Goal: Transaction & Acquisition: Purchase product/service

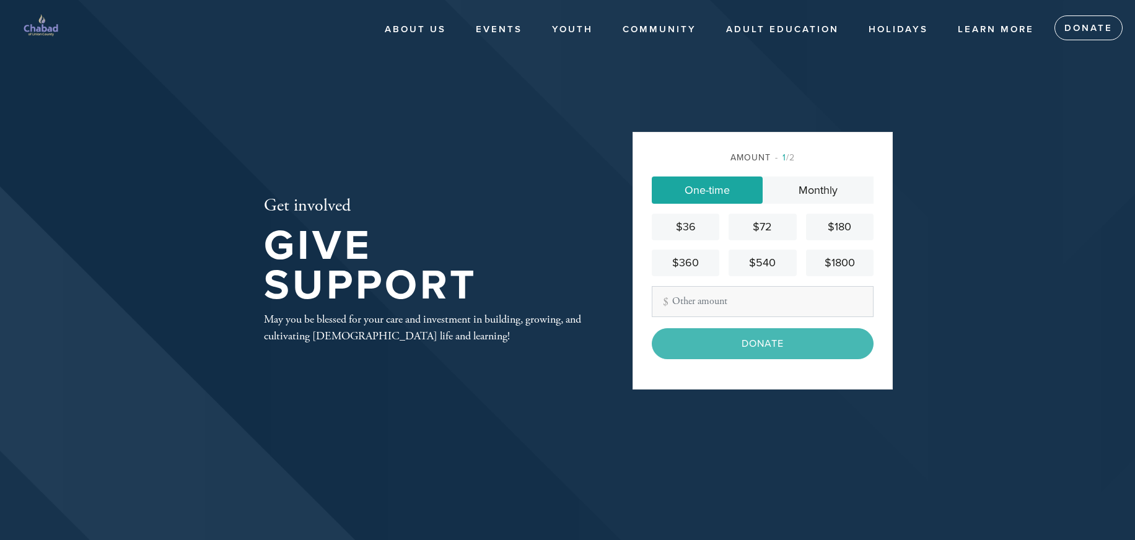
click at [724, 177] on link "One-time" at bounding box center [707, 190] width 111 height 27
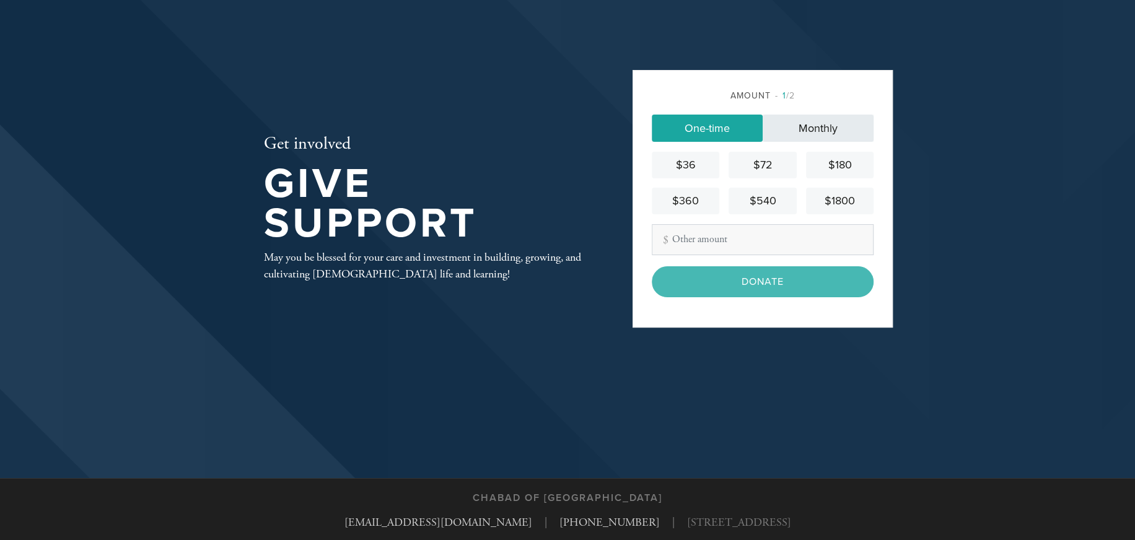
click at [840, 133] on link "Monthly" at bounding box center [818, 128] width 111 height 27
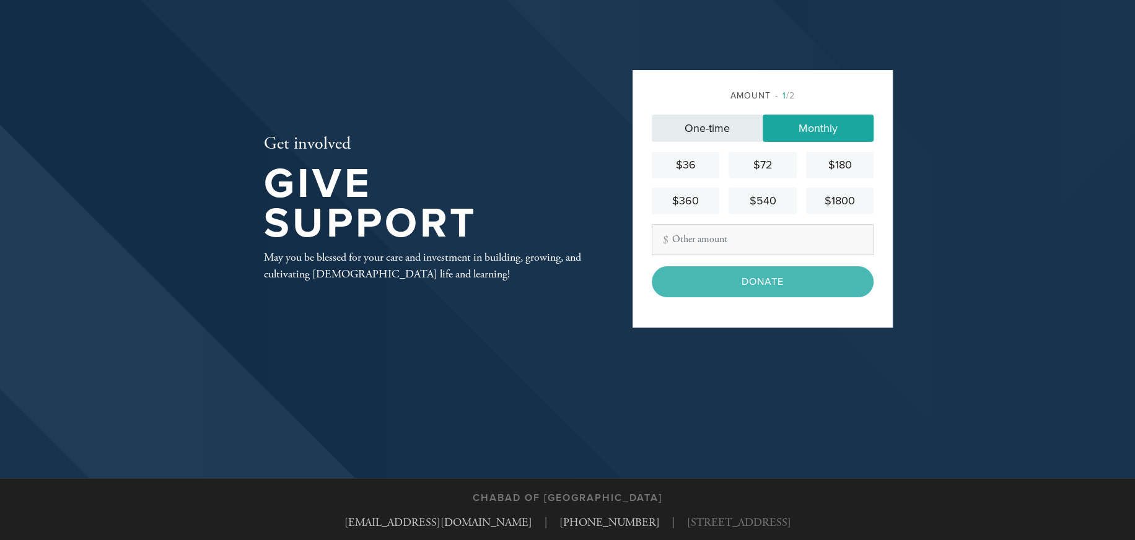
click at [696, 131] on link "One-time" at bounding box center [707, 128] width 111 height 27
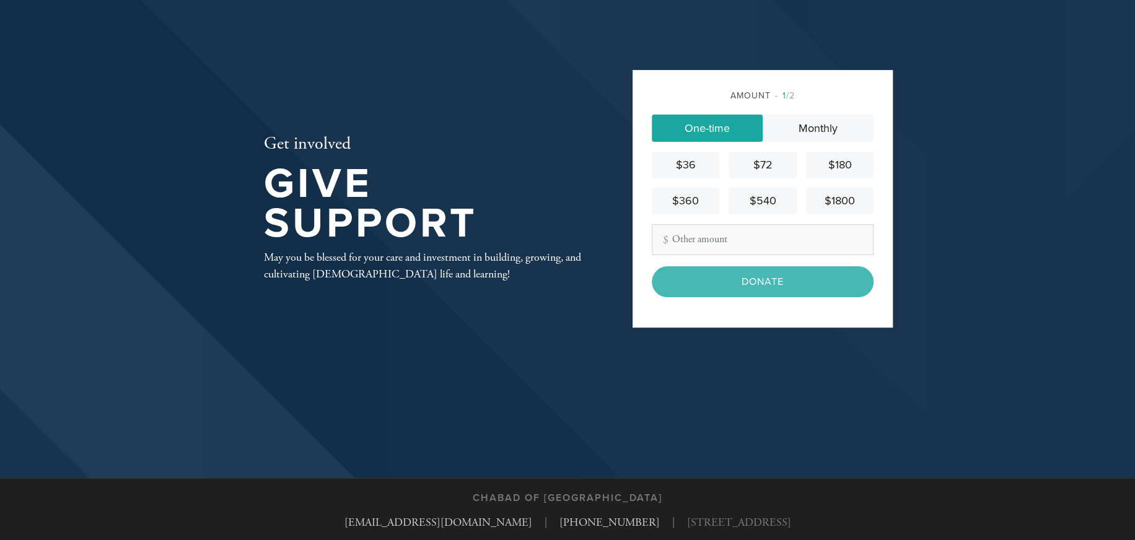
click at [712, 122] on link "One-time" at bounding box center [707, 128] width 111 height 27
click at [841, 165] on div "$180" at bounding box center [840, 165] width 58 height 17
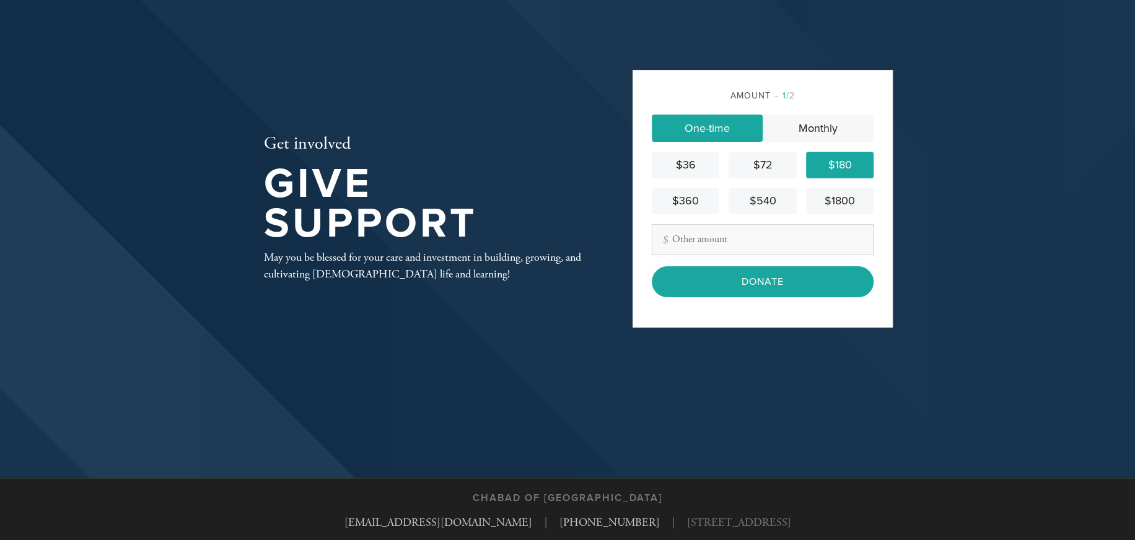
click at [708, 122] on link "One-time" at bounding box center [707, 128] width 111 height 27
click at [713, 130] on link "One-time" at bounding box center [707, 128] width 111 height 27
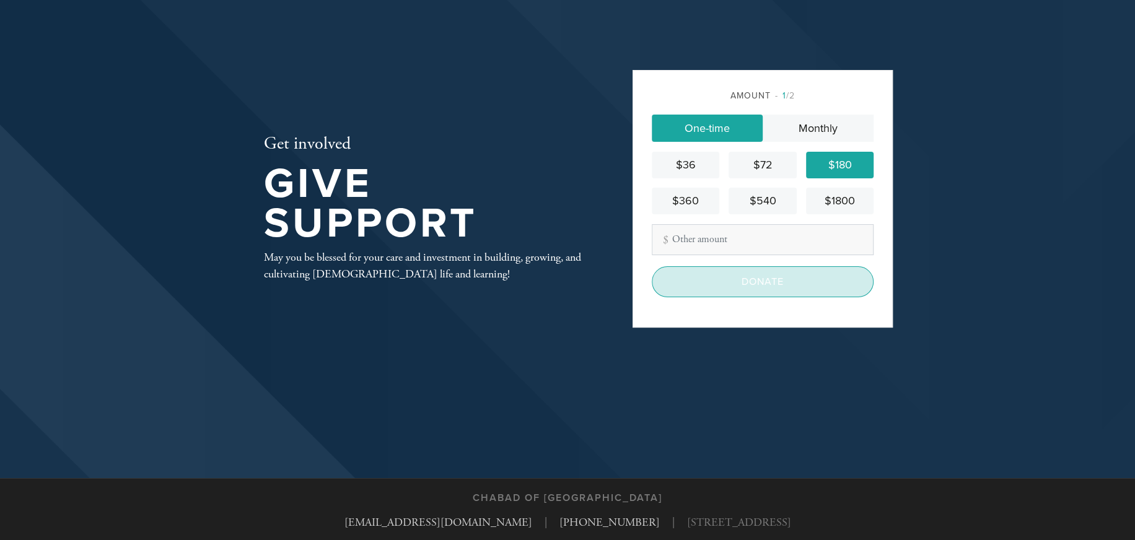
click at [745, 293] on input "Donate" at bounding box center [763, 281] width 222 height 31
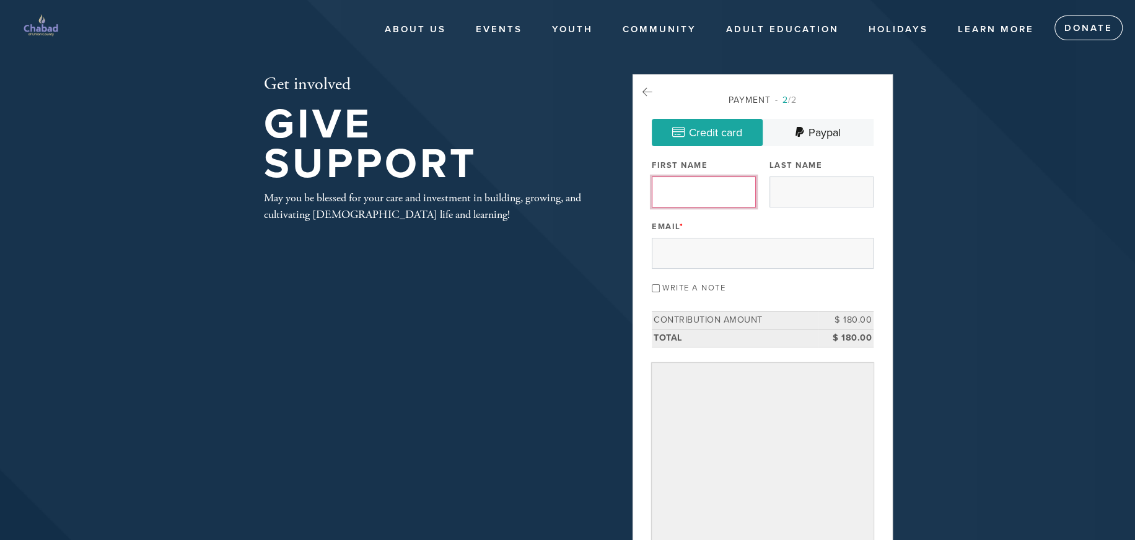
click at [709, 188] on input "First Name" at bounding box center [704, 192] width 104 height 31
type input "[PERSON_NAME]"
type input "[EMAIL_ADDRESS][DOMAIN_NAME]"
click at [656, 289] on input "Write a note" at bounding box center [656, 288] width 8 height 8
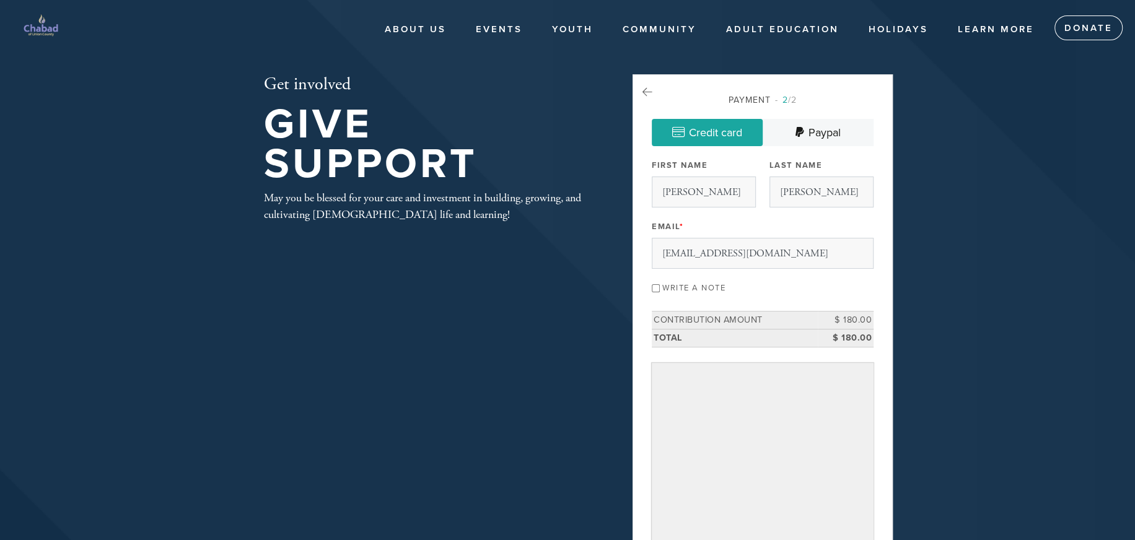
checkbox input "true"
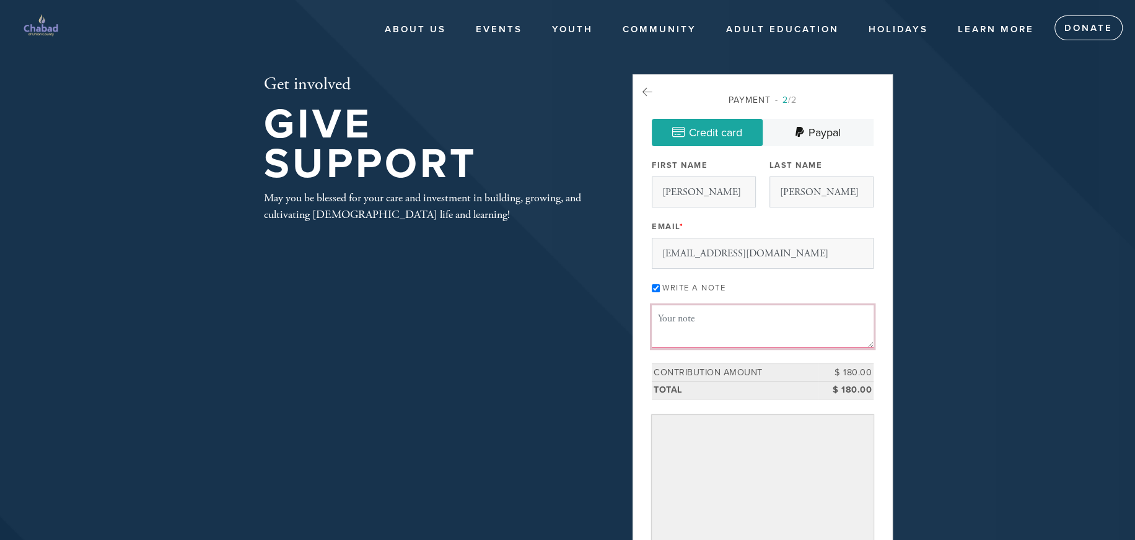
click at [689, 327] on textarea "Message or dedication" at bounding box center [763, 326] width 222 height 42
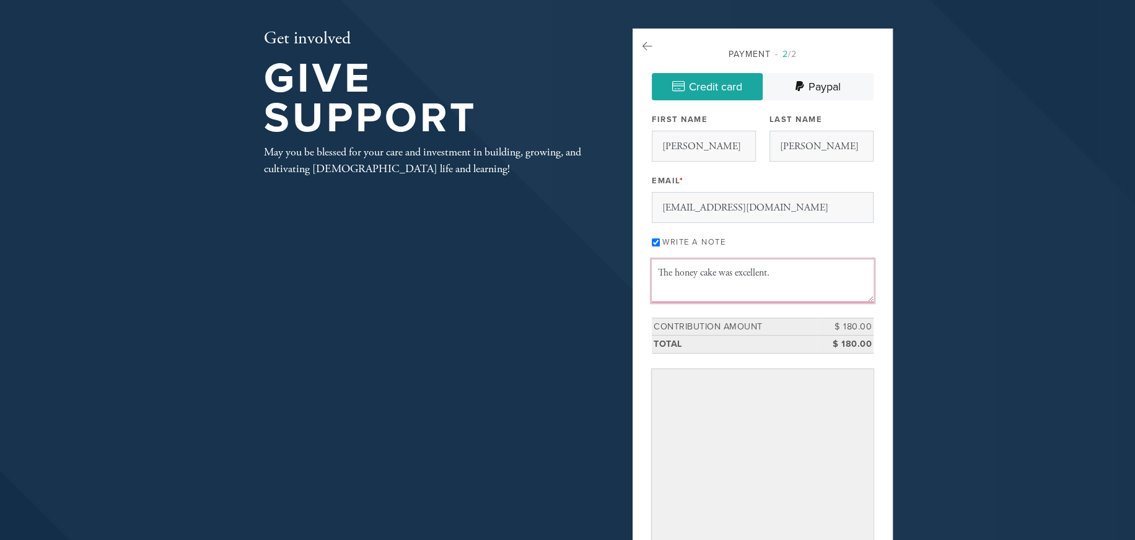
scroll to position [124, 0]
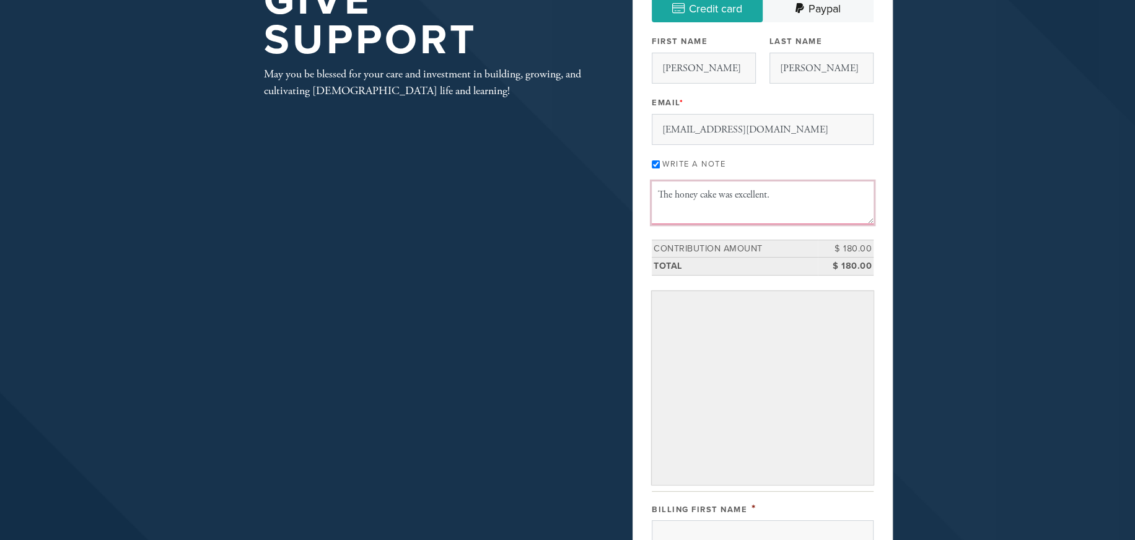
type textarea "The honey cake was excellent."
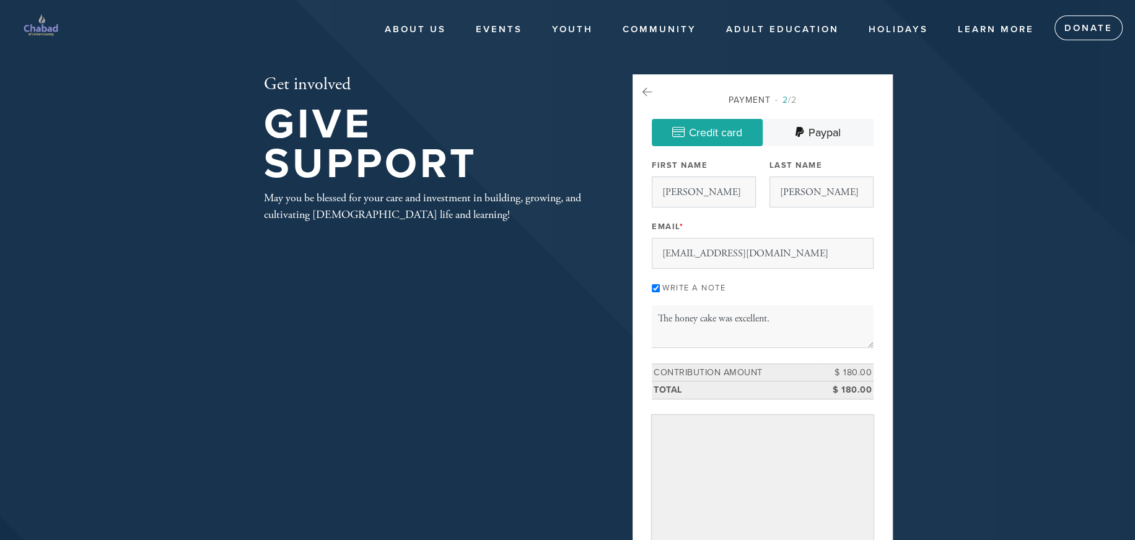
click at [744, 136] on link "Credit card" at bounding box center [707, 132] width 111 height 27
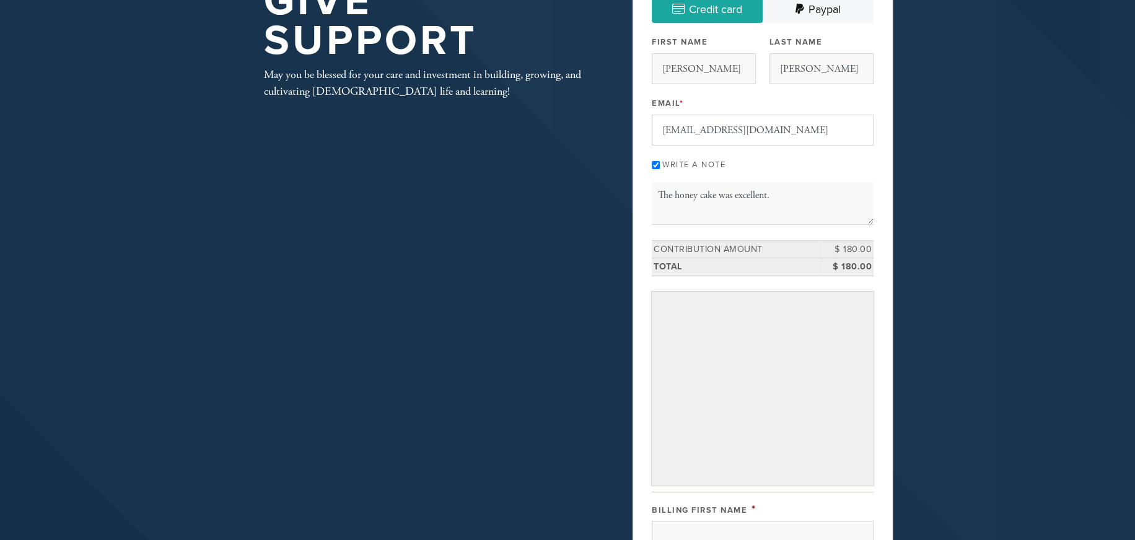
scroll to position [124, 0]
click at [791, 196] on textarea "The honey cake was excellent." at bounding box center [763, 203] width 222 height 42
click at [861, 134] on input "[EMAIL_ADDRESS][DOMAIN_NAME]" at bounding box center [763, 129] width 222 height 31
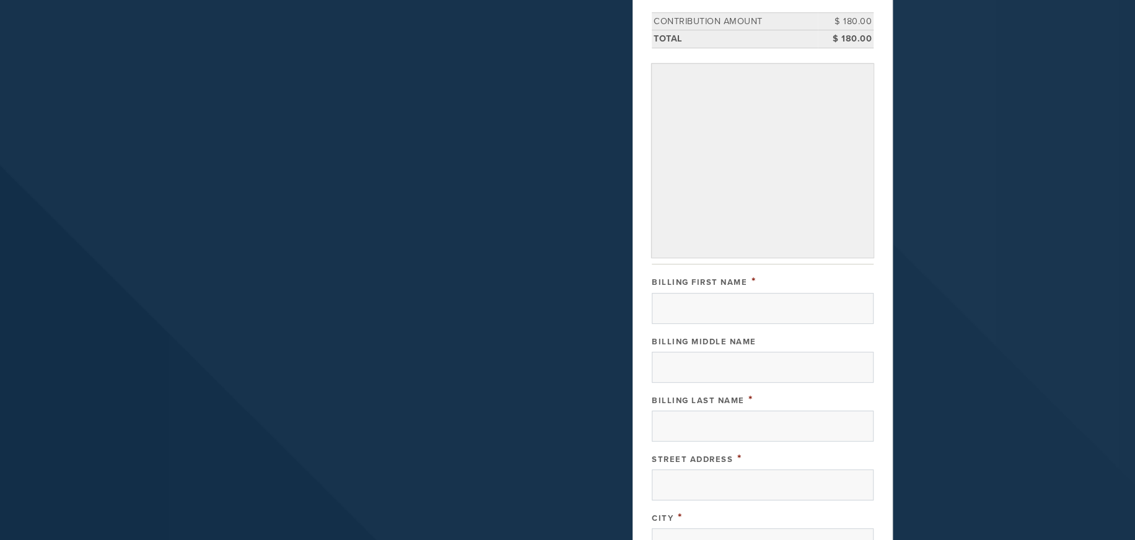
scroll to position [372, 0]
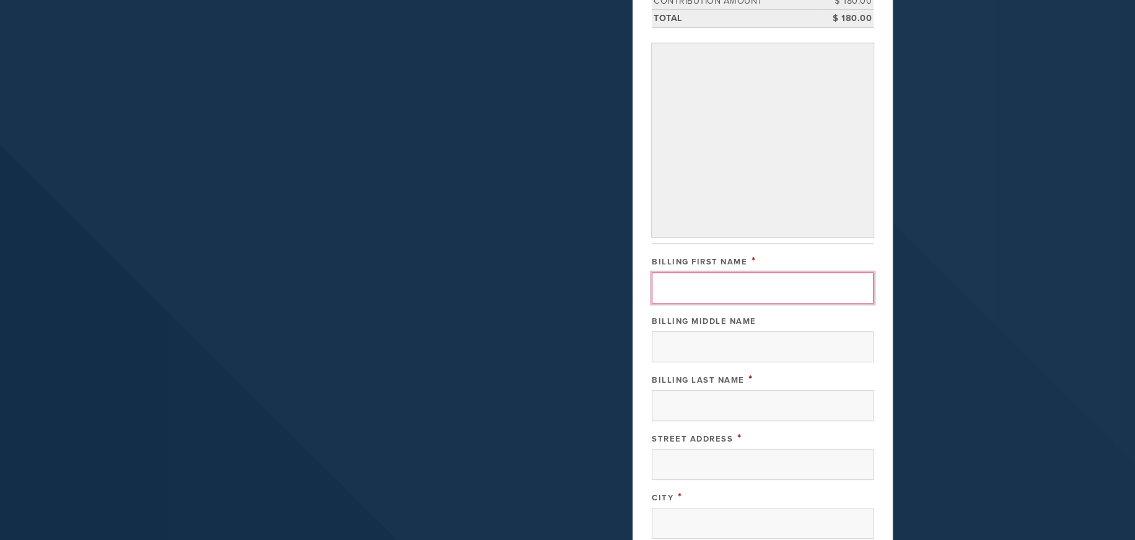
click at [693, 282] on input "Billing First Name" at bounding box center [763, 288] width 222 height 31
type input "[PERSON_NAME]"
type input "[STREET_ADDRESS]"
type input "[PERSON_NAME]"
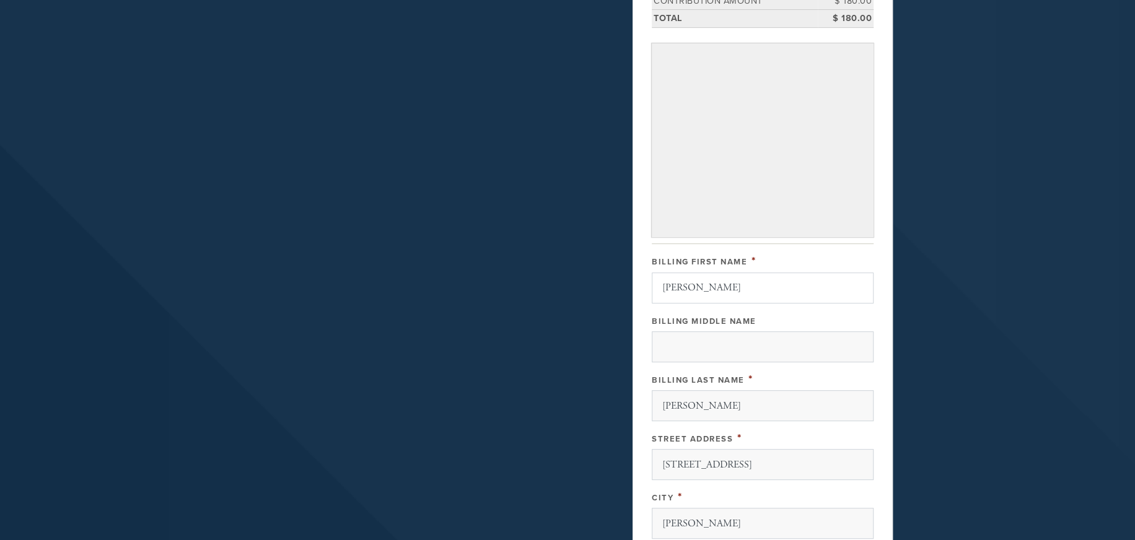
type input "[GEOGRAPHIC_DATA]"
type input "NJ"
type input "07066"
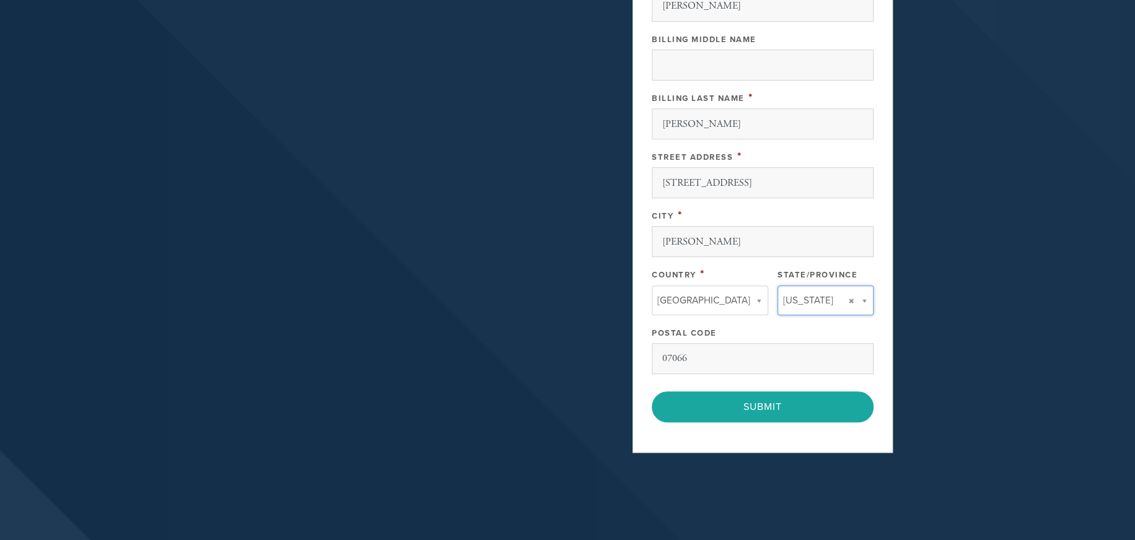
type input "NJ"
type input "[GEOGRAPHIC_DATA]"
click at [786, 322] on input "NJ" at bounding box center [820, 325] width 100 height 18
click at [791, 323] on input "NJ" at bounding box center [820, 325] width 100 height 18
click at [802, 171] on input "[STREET_ADDRESS]" at bounding box center [763, 182] width 222 height 31
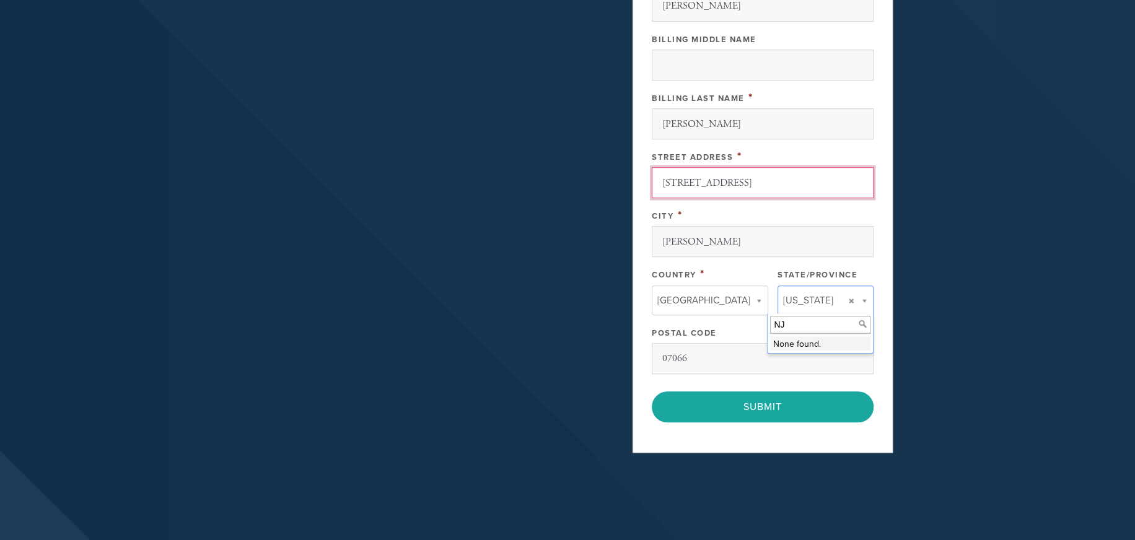
click at [802, 172] on input "[STREET_ADDRESS]" at bounding box center [763, 182] width 222 height 31
click at [808, 323] on input "NJ" at bounding box center [820, 325] width 100 height 18
click at [777, 326] on input "NJ" at bounding box center [820, 325] width 100 height 18
click at [791, 325] on input "NJ" at bounding box center [820, 325] width 100 height 18
click at [813, 316] on input "NJ" at bounding box center [820, 325] width 100 height 18
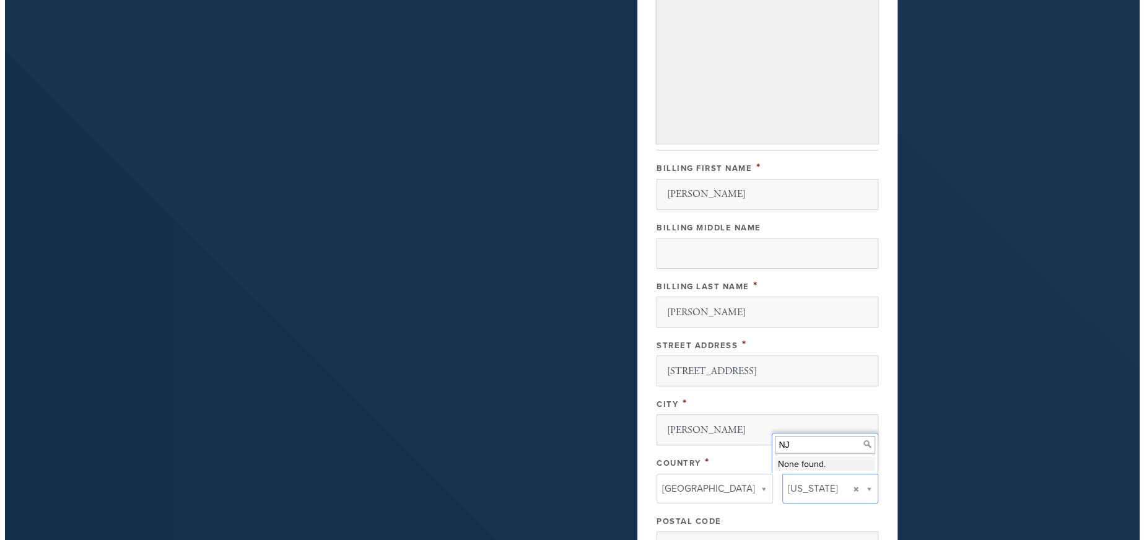
scroll to position [530, 0]
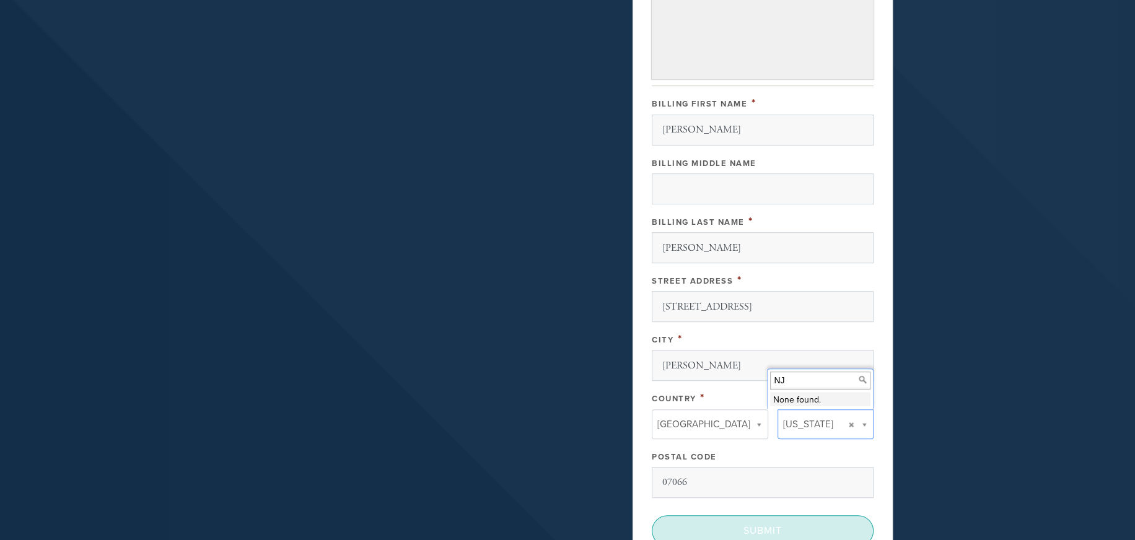
click at [762, 529] on input "Submit" at bounding box center [763, 531] width 222 height 31
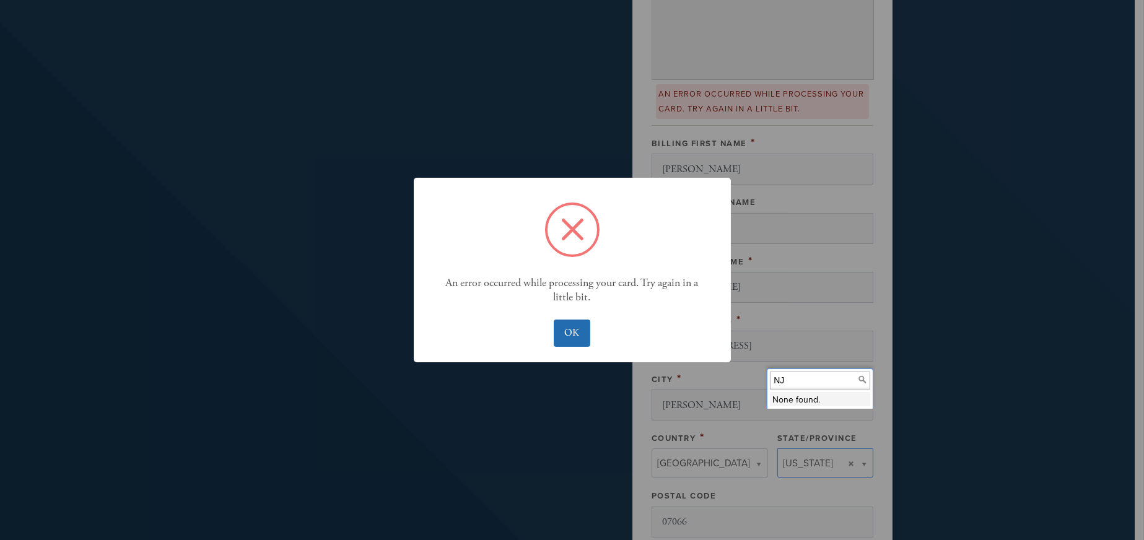
click at [574, 329] on button "OK" at bounding box center [572, 333] width 37 height 27
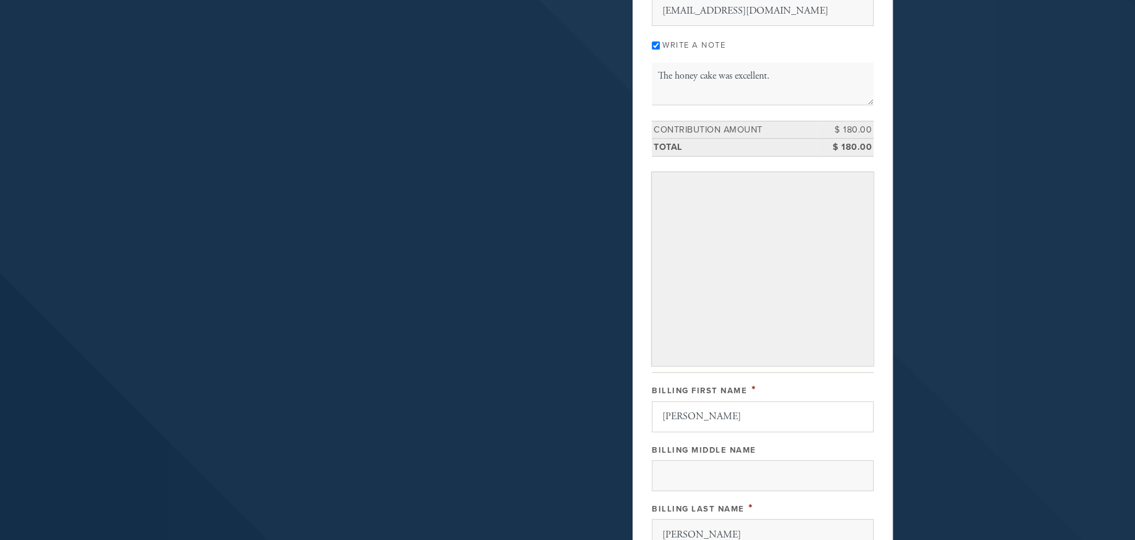
scroll to position [305, 0]
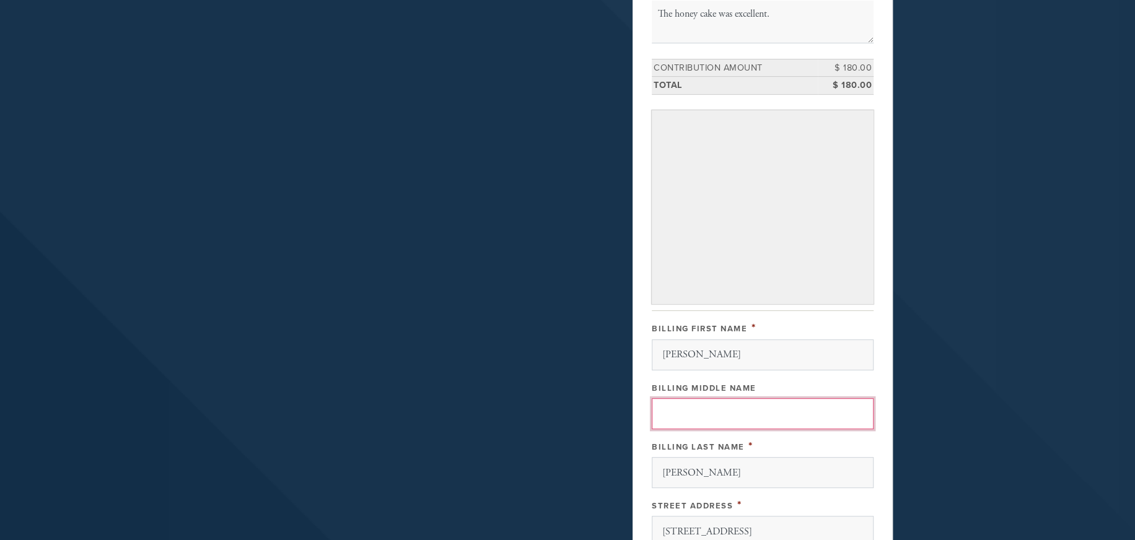
click at [709, 410] on input "Billing Middle Name" at bounding box center [763, 413] width 222 height 31
type input "[PERSON_NAME]"
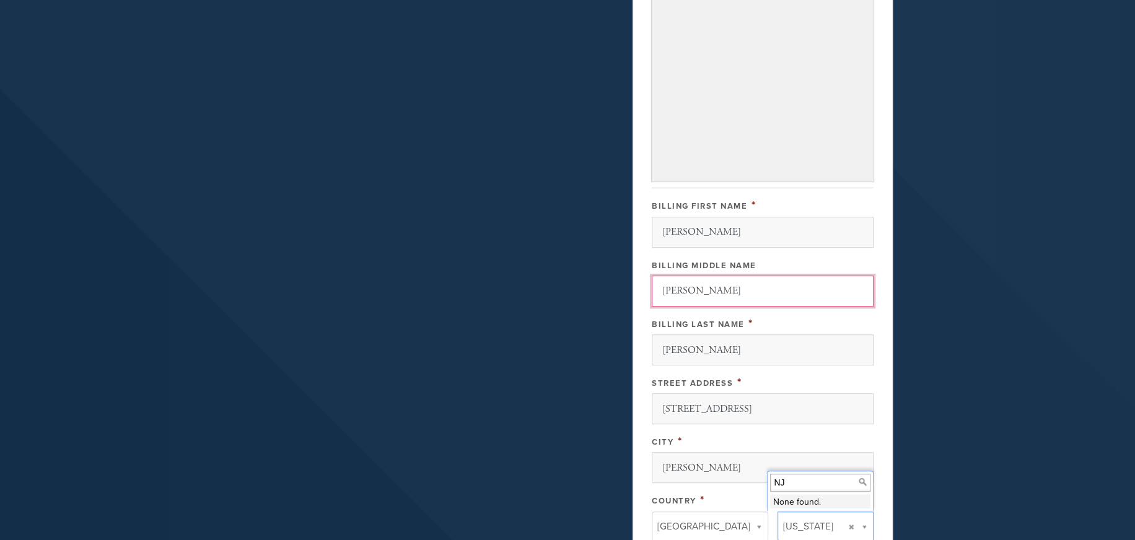
scroll to position [429, 0]
click at [703, 290] on input "[PERSON_NAME]" at bounding box center [763, 289] width 222 height 31
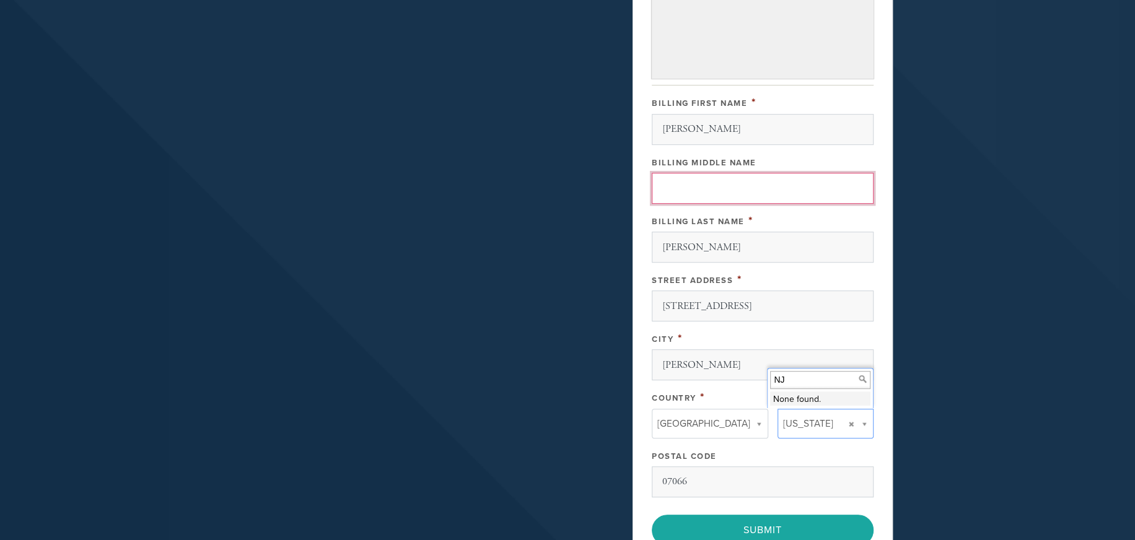
scroll to position [553, 0]
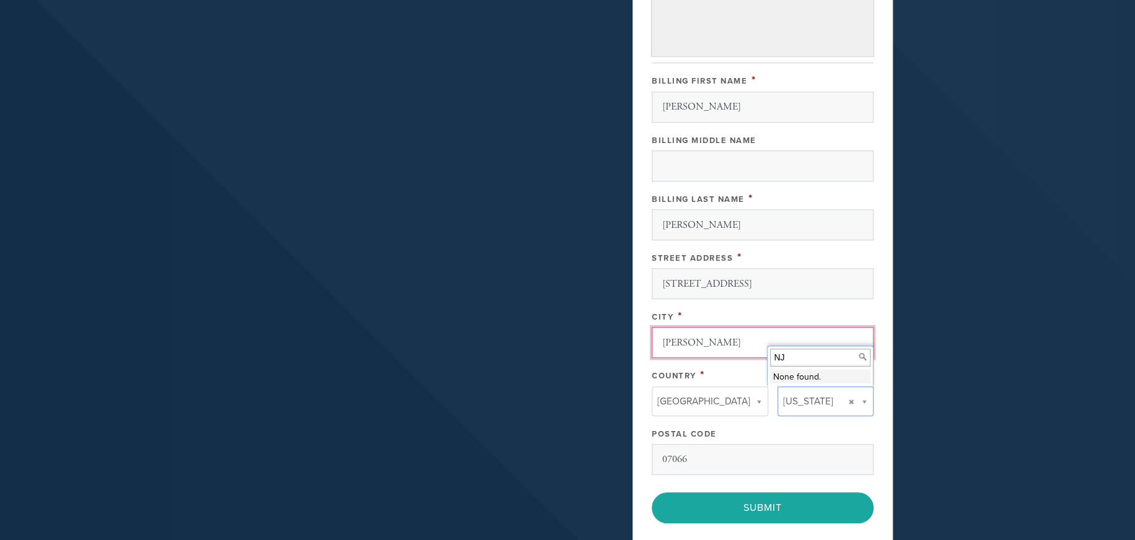
click at [714, 340] on input "[PERSON_NAME]" at bounding box center [763, 342] width 222 height 31
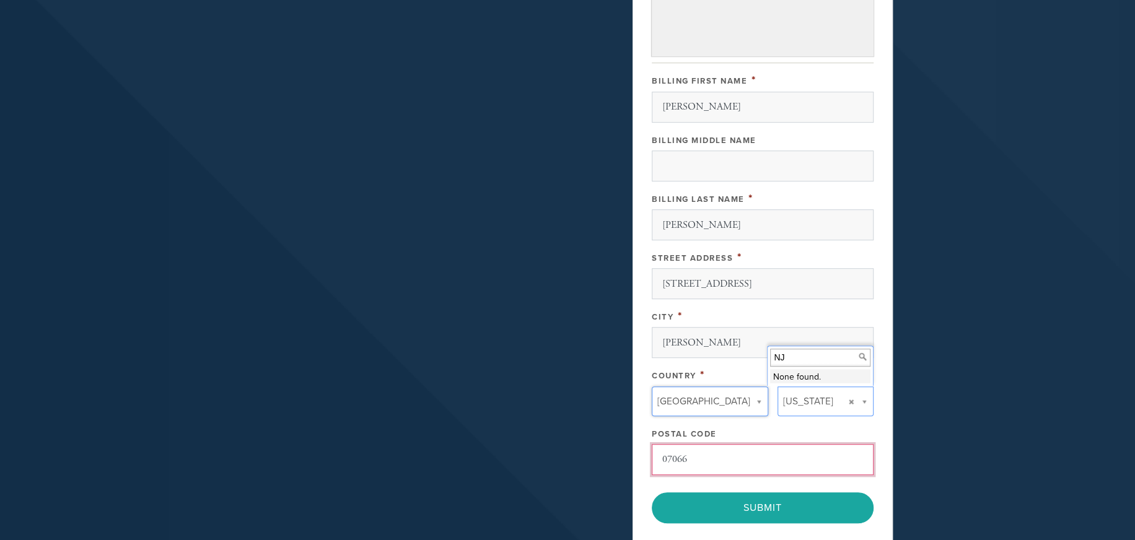
click at [707, 460] on input "07066" at bounding box center [763, 459] width 222 height 31
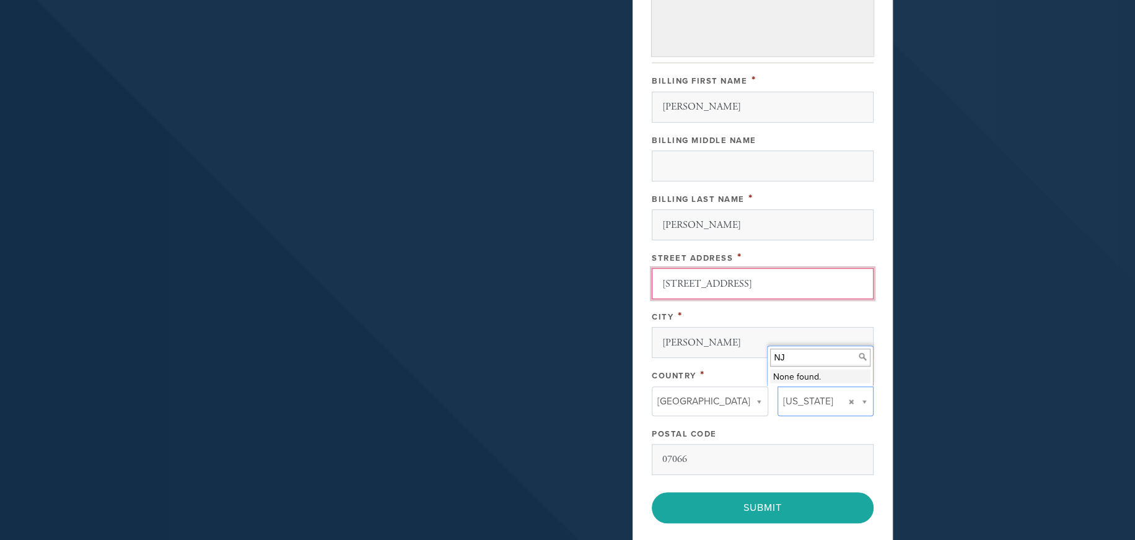
click at [776, 282] on input "[STREET_ADDRESS]" at bounding box center [763, 283] width 222 height 31
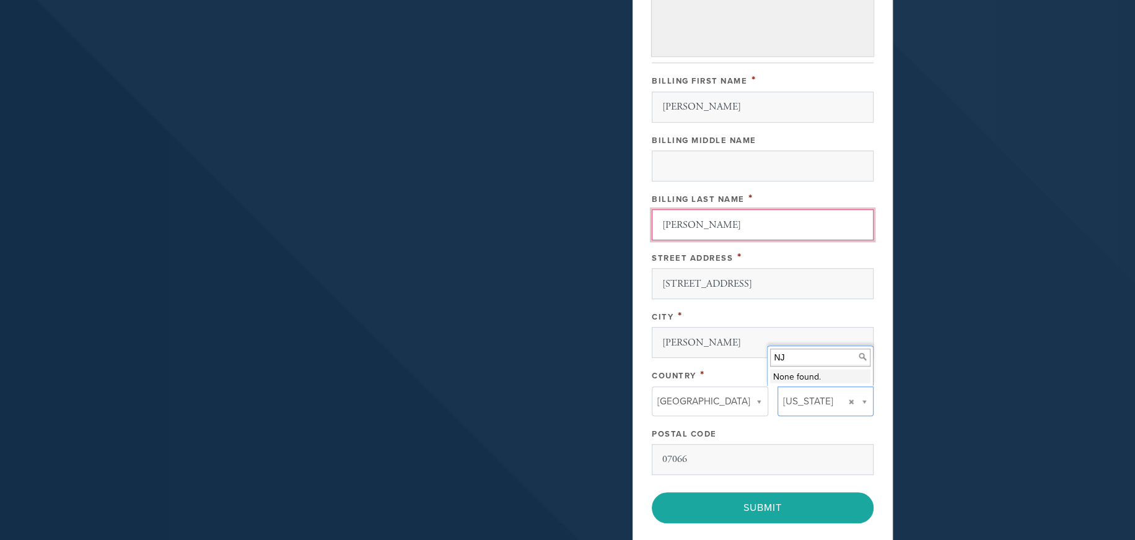
click at [809, 229] on input "[PERSON_NAME]" at bounding box center [763, 224] width 222 height 31
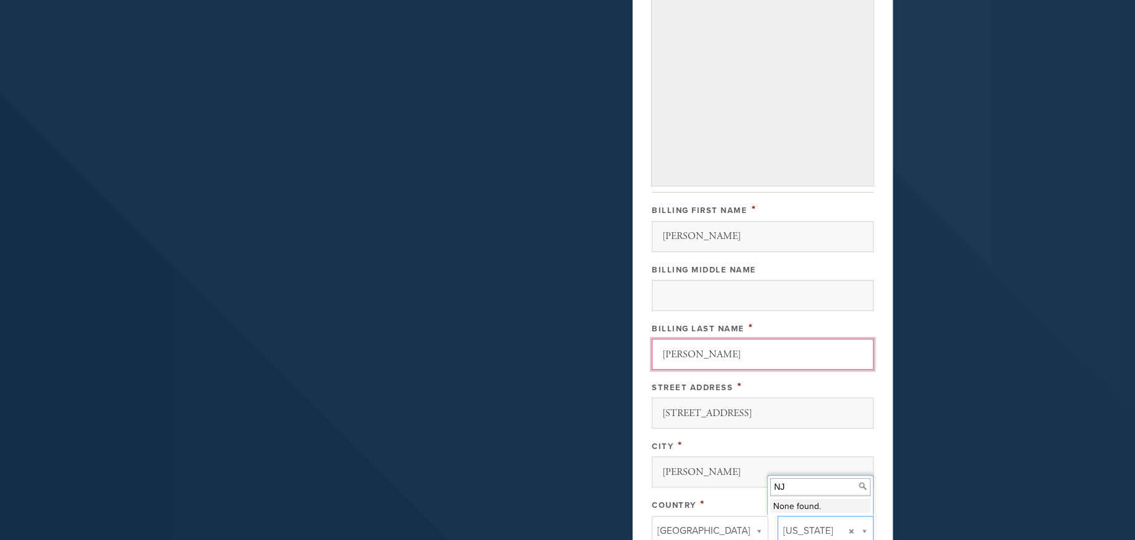
scroll to position [429, 0]
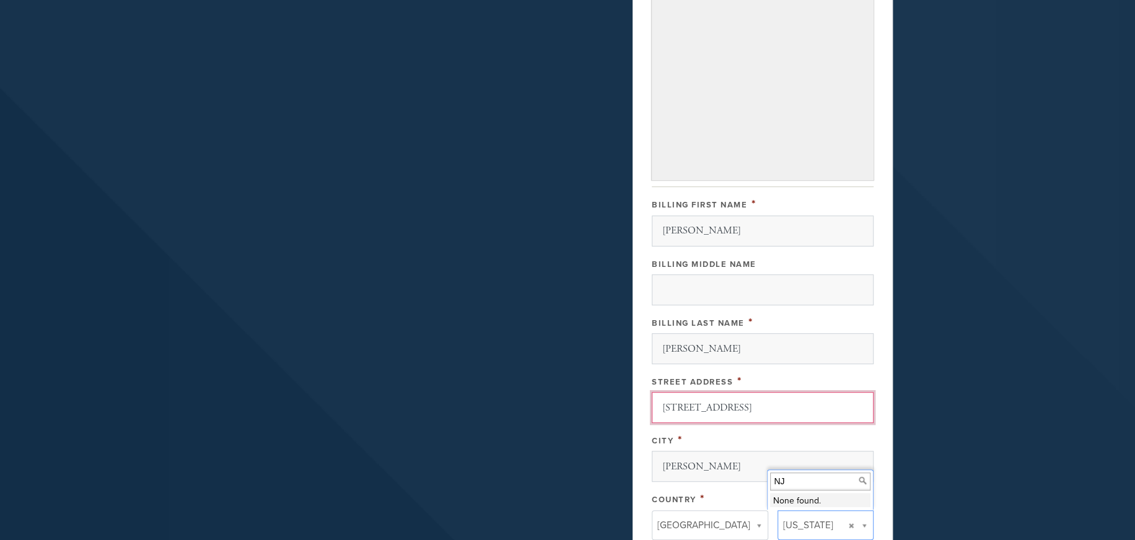
click at [775, 403] on input "[STREET_ADDRESS]" at bounding box center [763, 407] width 222 height 31
click at [929, 276] on header "About Us Events Youth JAMS Hebrew School Ckids After School Ckids Enrichment Co…" at bounding box center [567, 171] width 1135 height 1200
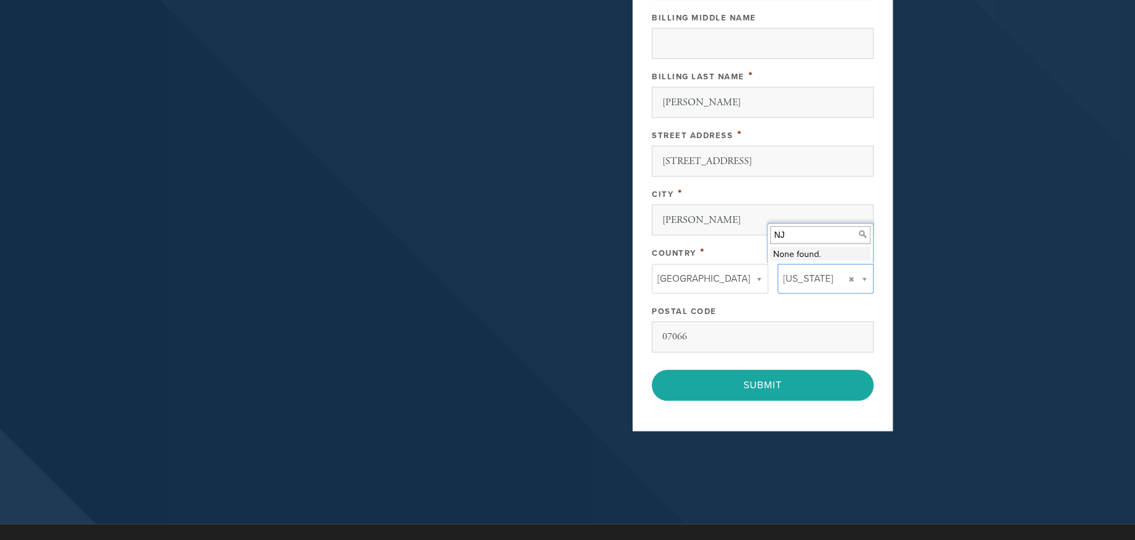
scroll to position [739, 0]
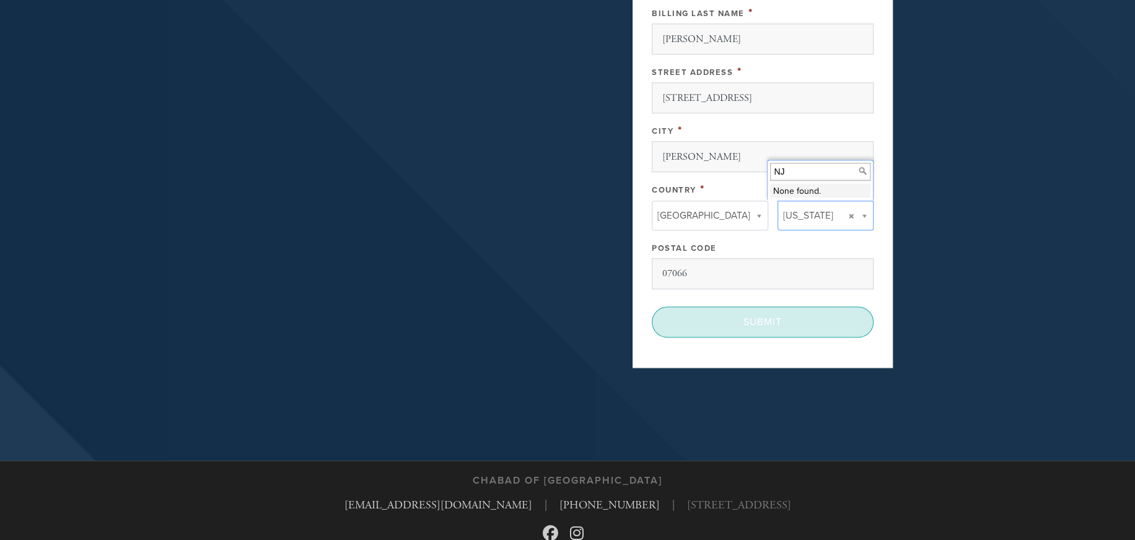
click at [727, 326] on input "Submit" at bounding box center [763, 322] width 222 height 31
